Goal: Task Accomplishment & Management: Manage account settings

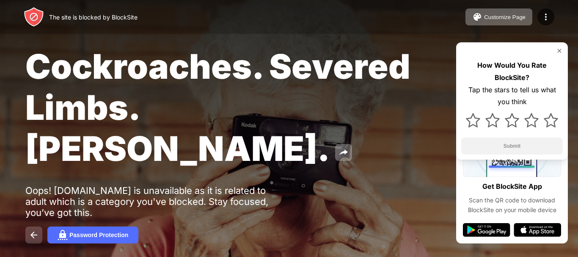
click at [36, 230] on img at bounding box center [34, 235] width 10 height 10
click at [32, 230] on img at bounding box center [34, 235] width 10 height 10
click at [30, 230] on img at bounding box center [34, 235] width 10 height 10
drag, startPoint x: 207, startPoint y: 196, endPoint x: 178, endPoint y: 221, distance: 38.2
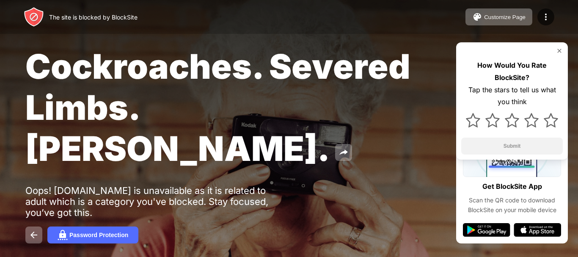
click at [178, 221] on div "Cockroaches. Severed Limbs. [PERSON_NAME]. Oops! [DOMAIN_NAME] is unavailable a…" at bounding box center [289, 144] width 578 height 289
